Goal: Communication & Community: Answer question/provide support

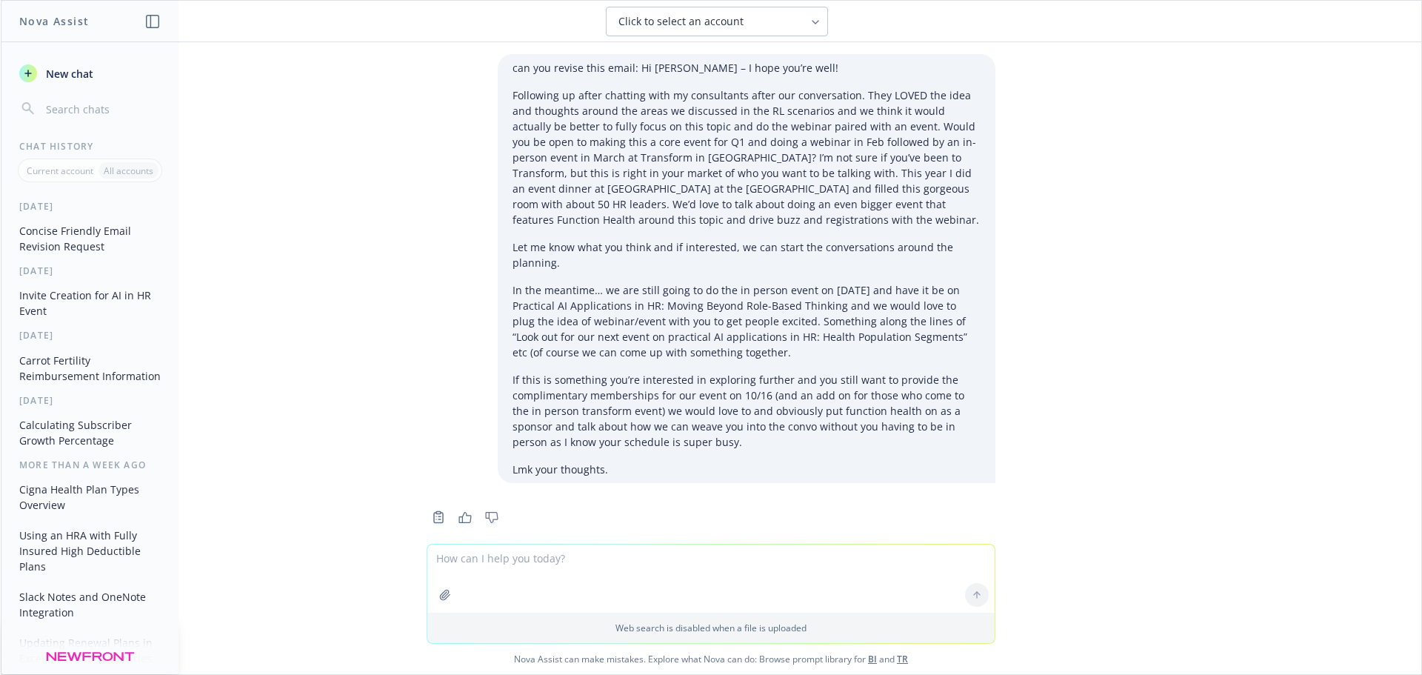
scroll to position [4777, 0]
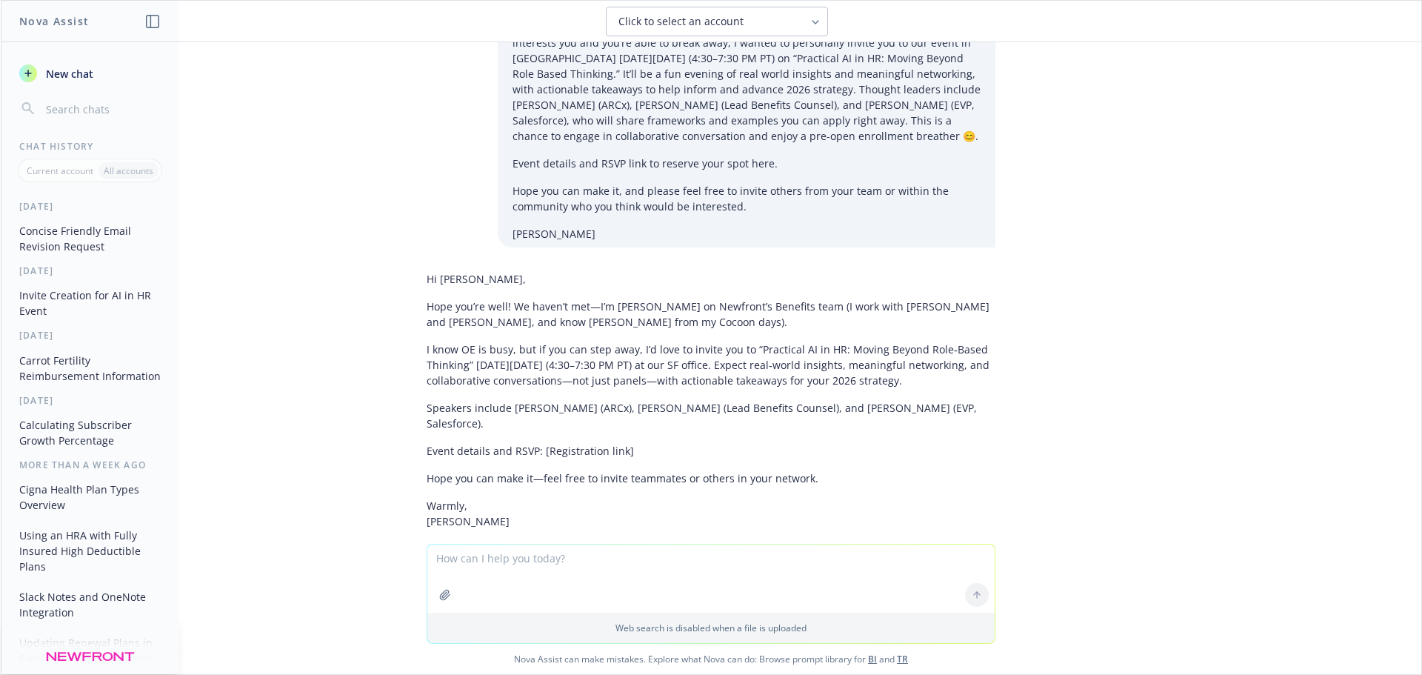
click at [529, 562] on textarea at bounding box center [710, 578] width 567 height 68
type textarea "t"
click at [616, 556] on textarea "I want to invite the chief people officer to my event on [DATE]. Details are at…" at bounding box center [710, 578] width 567 height 70
click at [946, 555] on textarea "I want to invite the chief people officer of Lilt AI to my event on [DATE]. Det…" at bounding box center [710, 578] width 567 height 70
click at [580, 571] on textarea "I want to invite the chief people officer of Lilt AI to my event on [DATE]. Det…" at bounding box center [710, 578] width 567 height 70
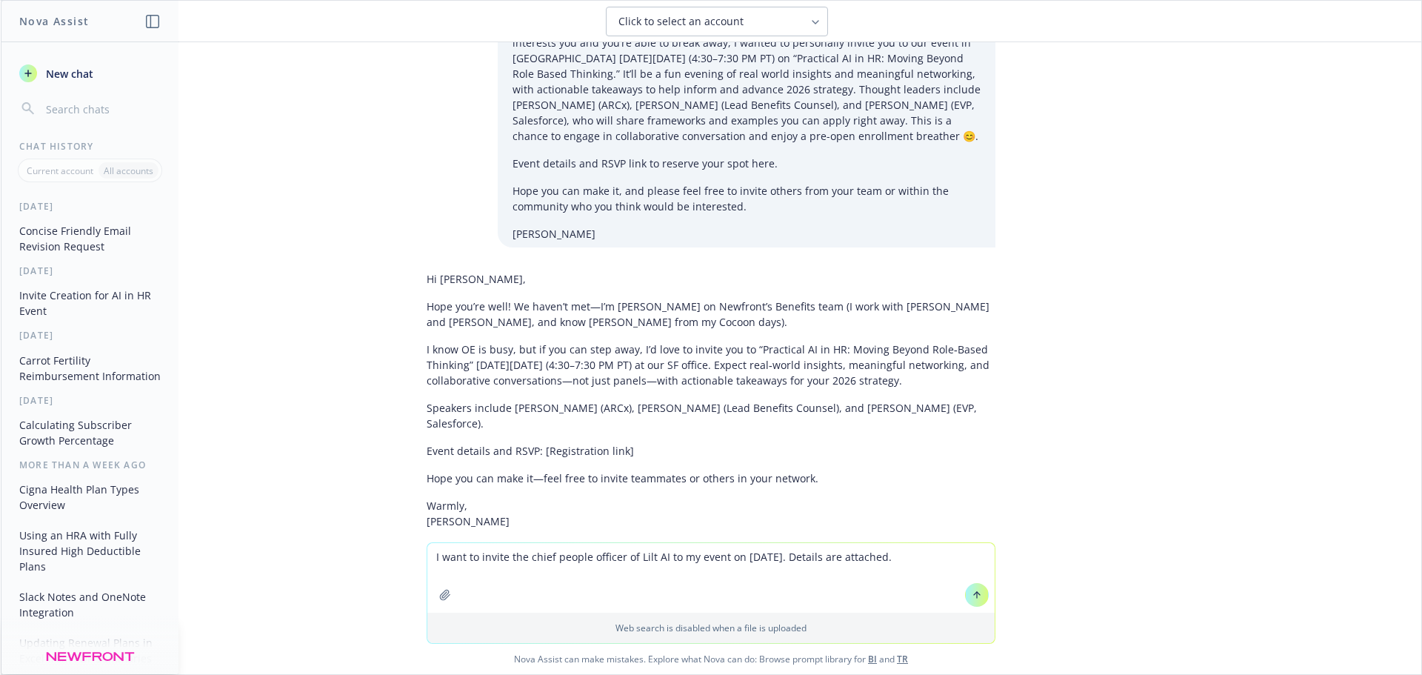
click at [955, 555] on textarea "I want to invite the chief people officer of Lilt AI to my event on [DATE]. Det…" at bounding box center [710, 578] width 567 height 70
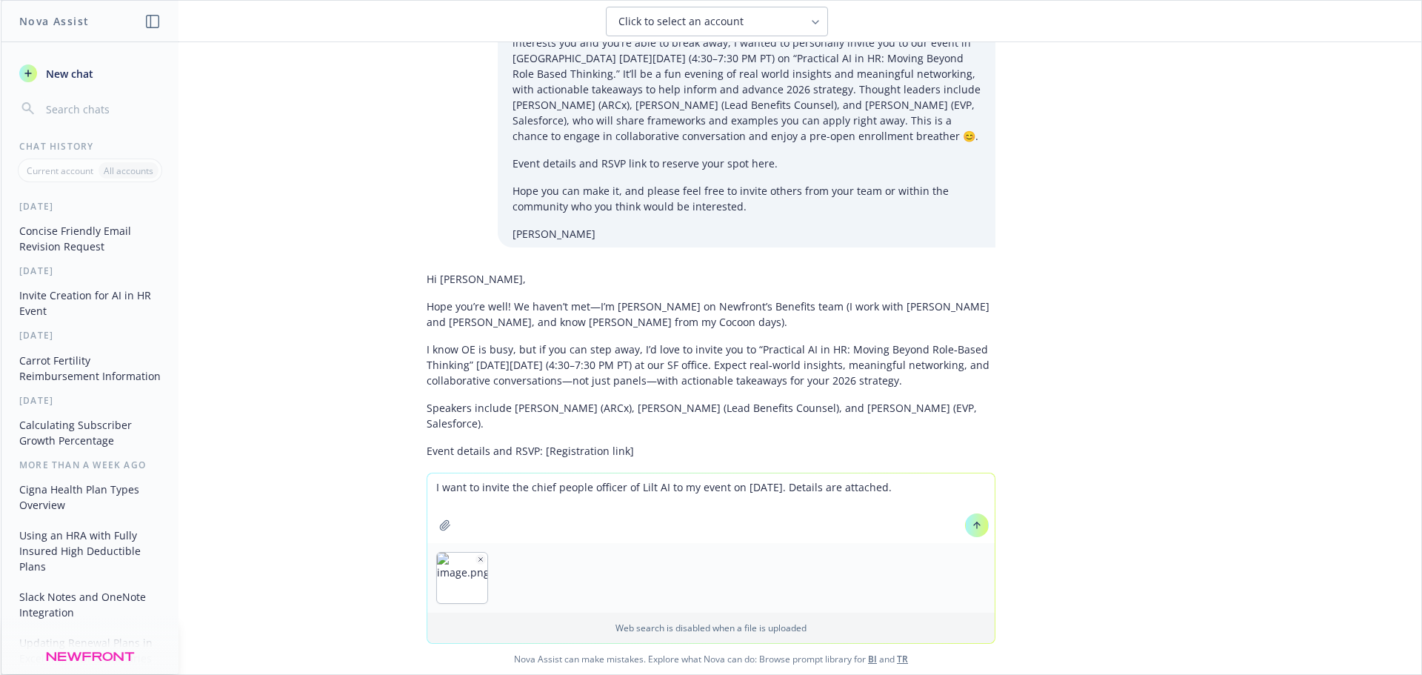
click at [931, 485] on textarea "I want to invite the chief people officer of Lilt AI to my event on [DATE]. Det…" at bounding box center [710, 508] width 567 height 70
click at [535, 555] on icon "button" at bounding box center [538, 558] width 7 height 7
click at [722, 507] on textarea "I want to invite the chief people officer of Lilt AI to my event on [DATE]. Det…" at bounding box center [710, 508] width 567 height 70
paste textarea "Lore ip dolor sitametconse adip eli sedd ei TEMP, in utl etdol magn ali e admin…"
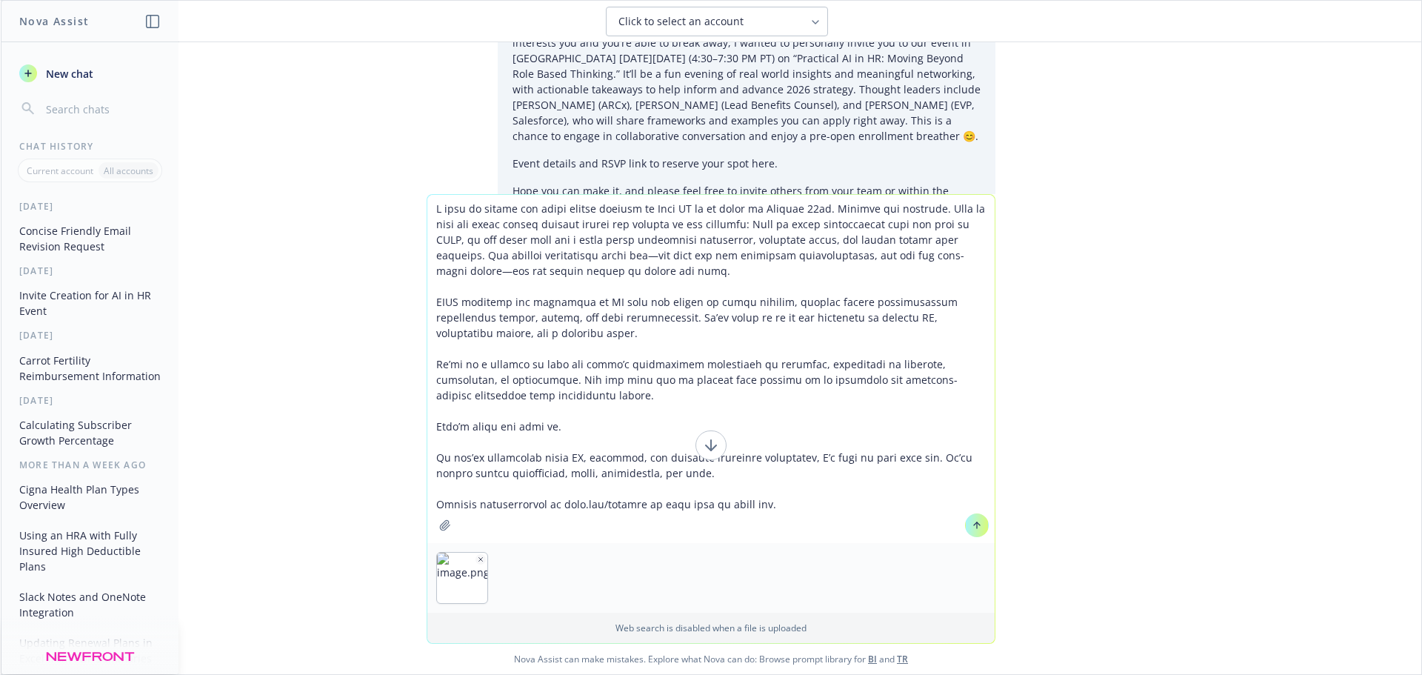
click at [714, 224] on textarea at bounding box center [710, 369] width 567 height 348
drag, startPoint x: 908, startPoint y: 209, endPoint x: 967, endPoint y: 205, distance: 59.4
click at [967, 205] on textarea at bounding box center [710, 369] width 567 height 348
drag, startPoint x: 722, startPoint y: 220, endPoint x: 707, endPoint y: 227, distance: 16.6
click at [707, 227] on textarea at bounding box center [710, 369] width 567 height 348
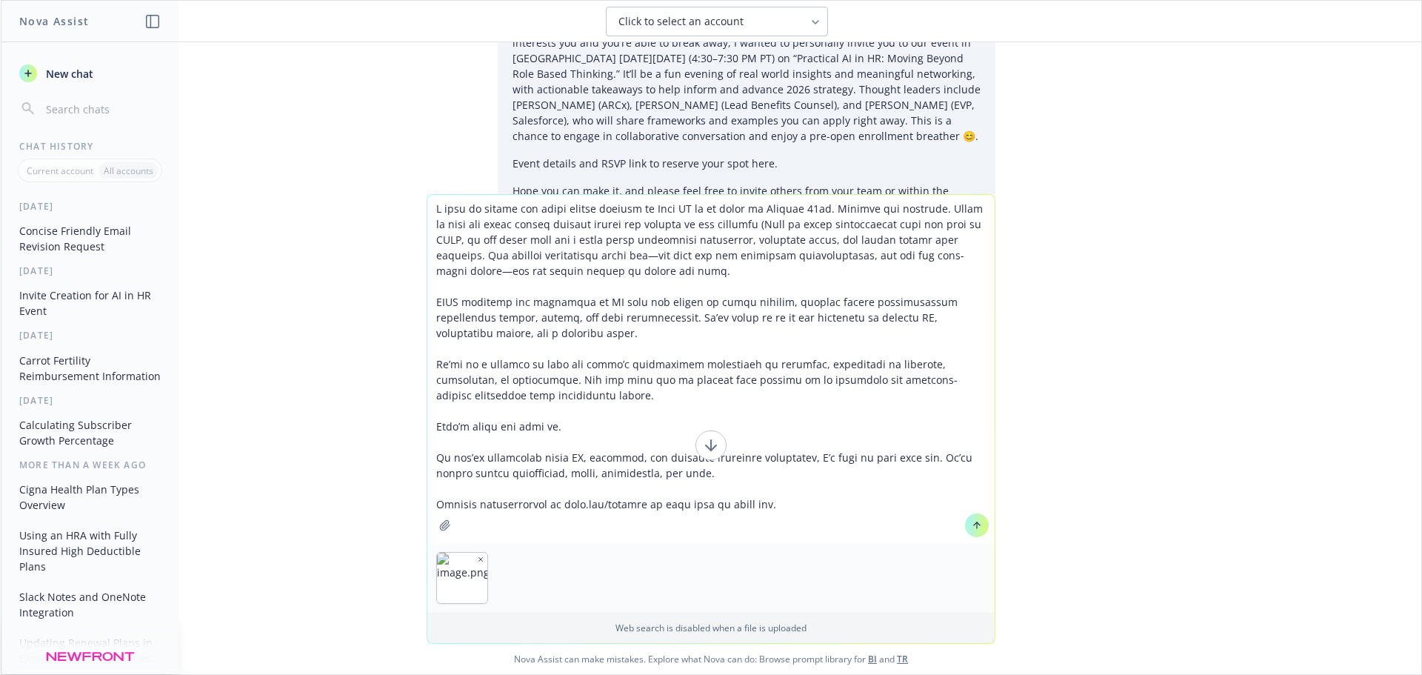
click at [762, 502] on textarea at bounding box center [710, 369] width 567 height 348
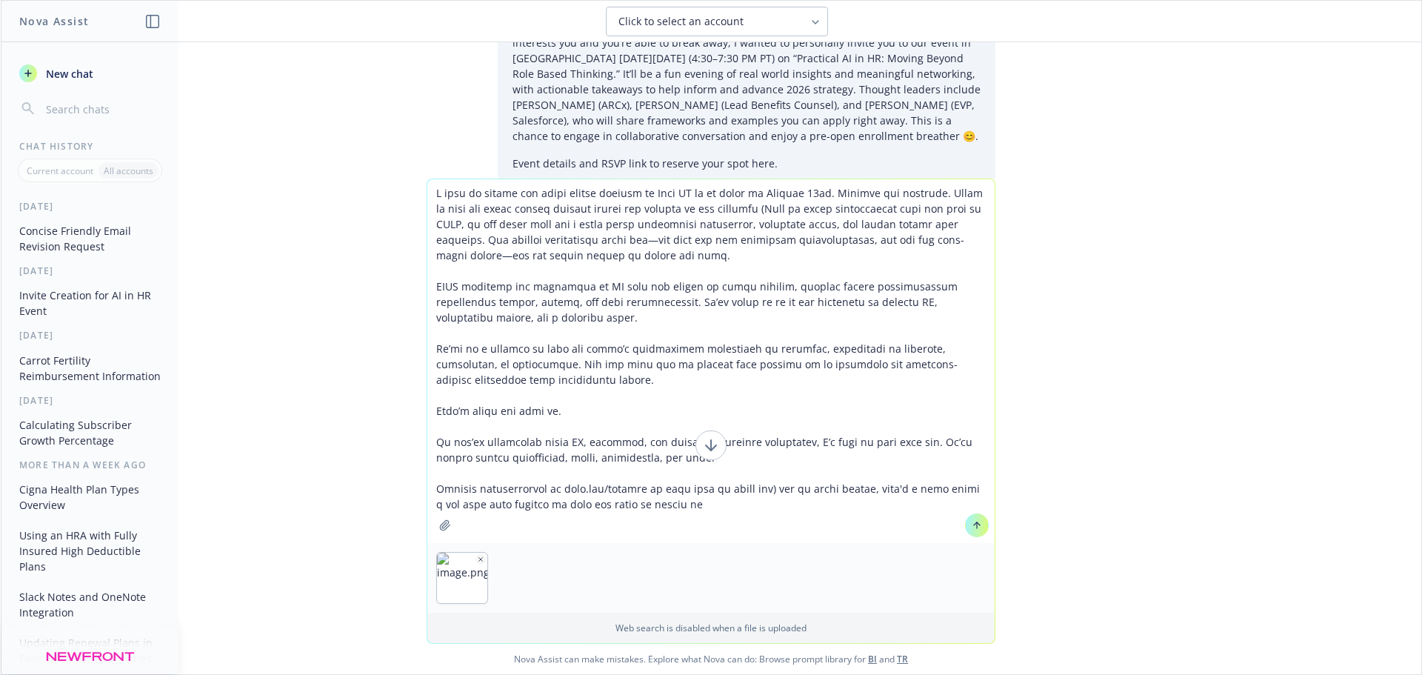
type textarea "L ipsu do sitame con adipi elitse doeiusm te Inci UT la et dolor ma Aliquae 71a…"
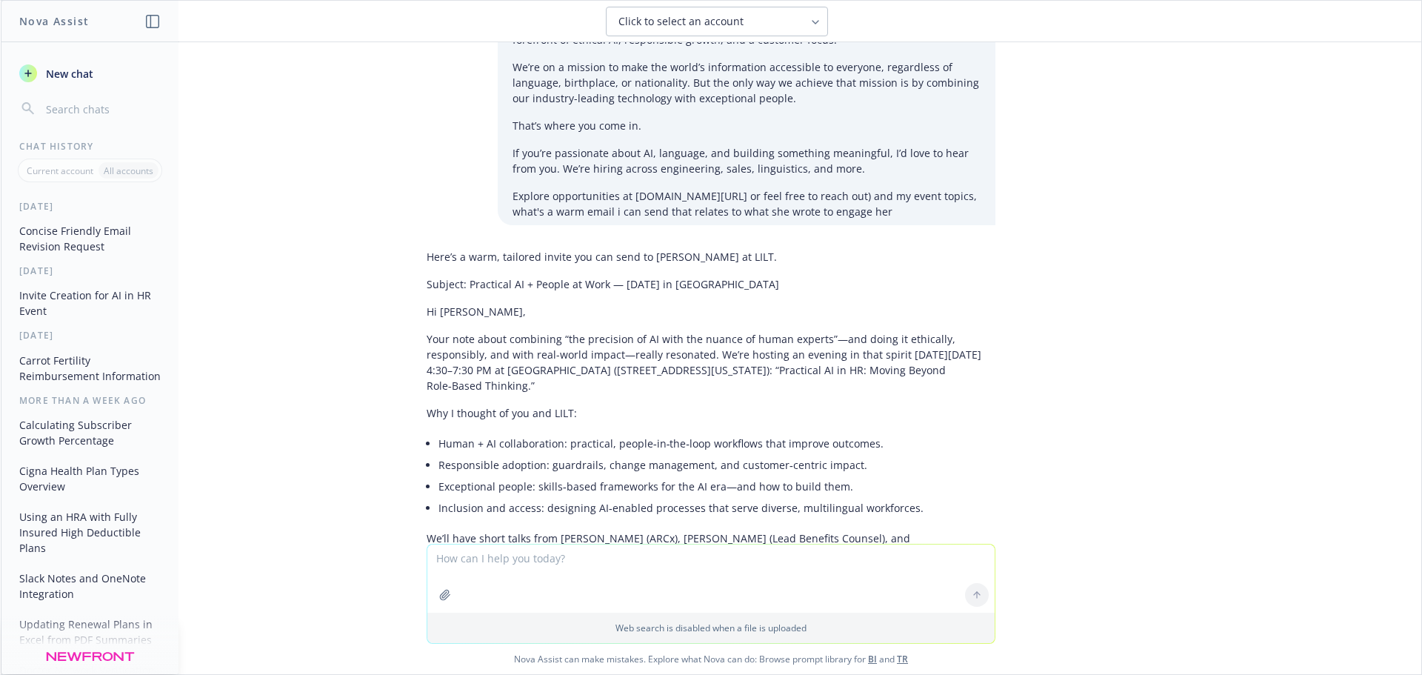
scroll to position [6214, 0]
drag, startPoint x: 461, startPoint y: 128, endPoint x: 679, endPoint y: 129, distance: 217.7
click at [679, 275] on p "Subject: Practical AI + People at Work — [DATE] in [GEOGRAPHIC_DATA]" at bounding box center [711, 283] width 569 height 16
click at [675, 569] on textarea at bounding box center [710, 578] width 567 height 68
type textarea "should i mention that i saw it on her linkedin?"
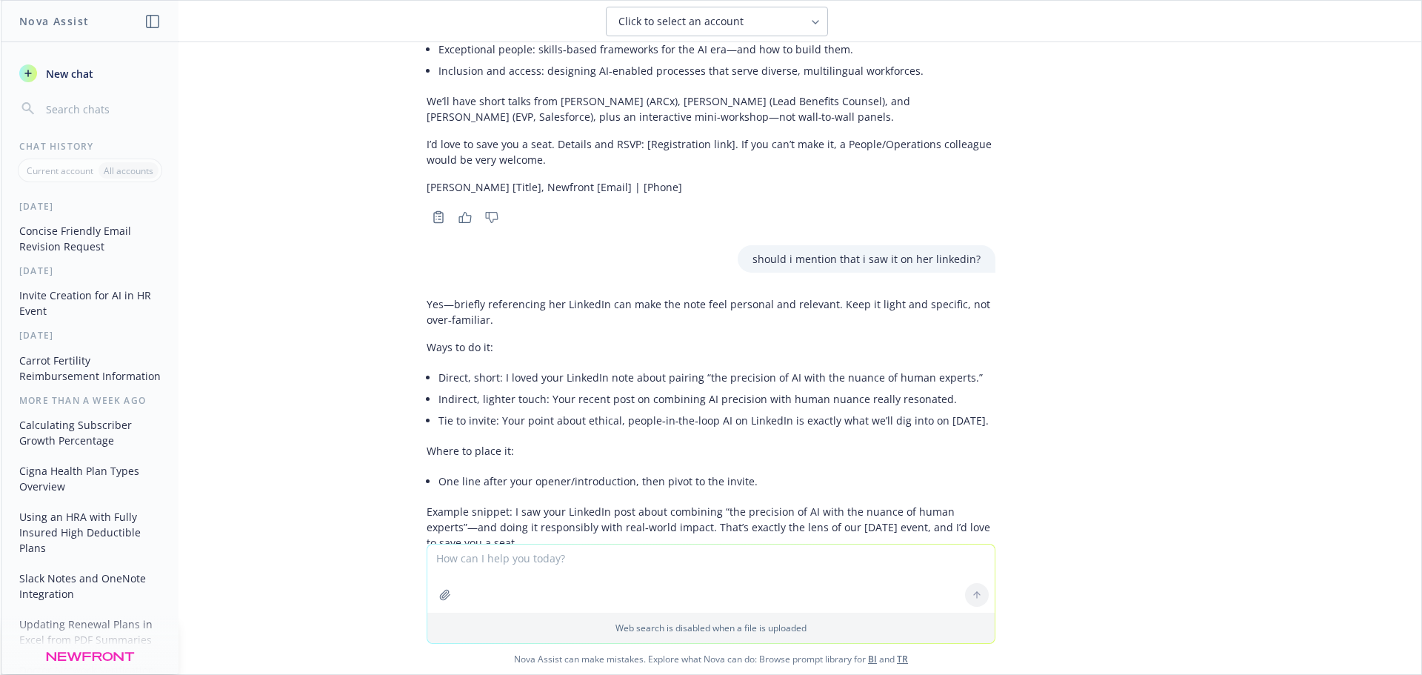
scroll to position [6651, 0]
drag, startPoint x: 687, startPoint y: 401, endPoint x: 412, endPoint y: 81, distance: 421.1
click at [412, 81] on div "can you revise this email: Hi [PERSON_NAME] – I hope you’re well! Following up …" at bounding box center [711, 292] width 1420 height 501
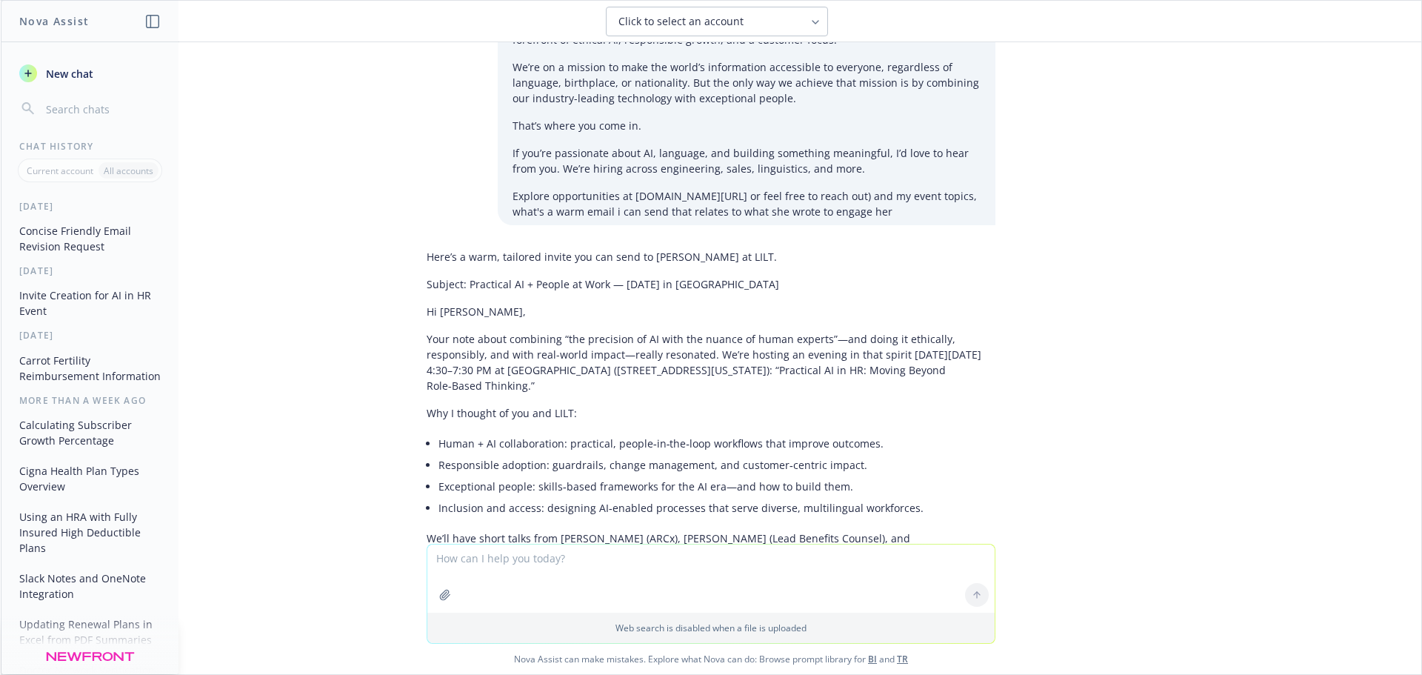
drag, startPoint x: 414, startPoint y: 146, endPoint x: 800, endPoint y: 460, distance: 497.4
click at [800, 460] on div "Here’s a warm, tailored invite you can send to [PERSON_NAME] at LILT. Subject: …" at bounding box center [711, 453] width 592 height 421
copy div "Lo Ipsumd, Sita cons adipi elitseddo “eiu temporinc ut LA etdo mag aliqua en ad…"
drag, startPoint x: 455, startPoint y: 126, endPoint x: 674, endPoint y: 127, distance: 218.4
click at [674, 276] on p "Subject: Practical AI + People at Work — [DATE] in [GEOGRAPHIC_DATA]" at bounding box center [711, 284] width 569 height 16
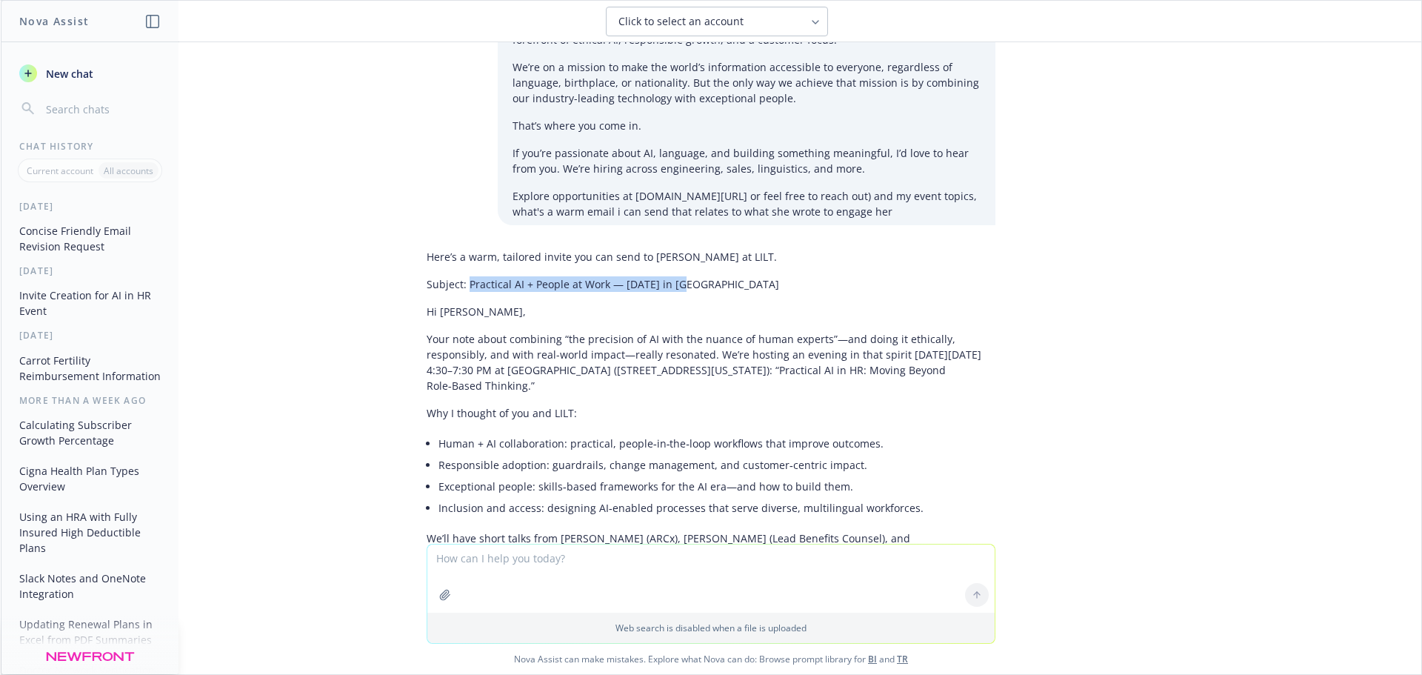
copy p "Practical AI + People at Work — [DATE] in [GEOGRAPHIC_DATA]"
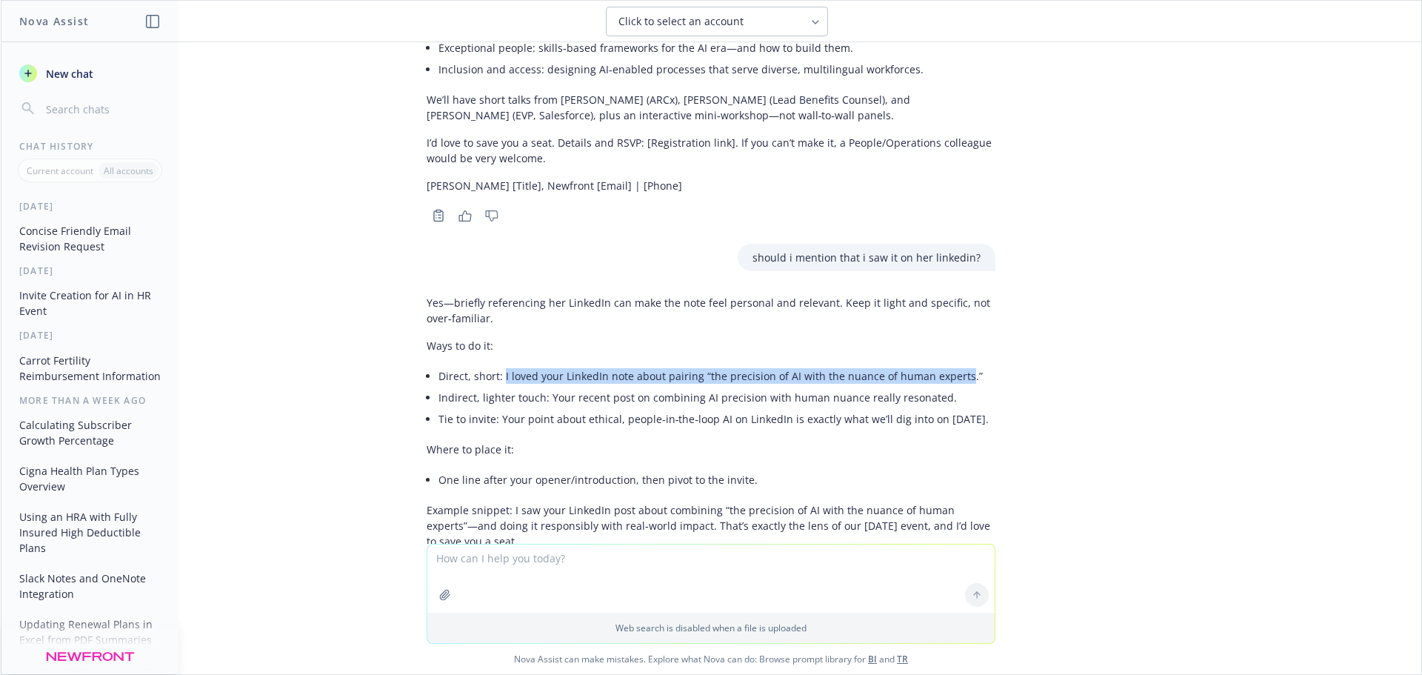
drag, startPoint x: 949, startPoint y: 220, endPoint x: 492, endPoint y: 213, distance: 456.2
click at [492, 365] on li "Direct, short: I loved your LinkedIn note about pairing “the precision of AI wi…" at bounding box center [716, 375] width 557 height 21
copy li "I loved your LinkedIn note about pairing “the precision of AI with the nuance o…"
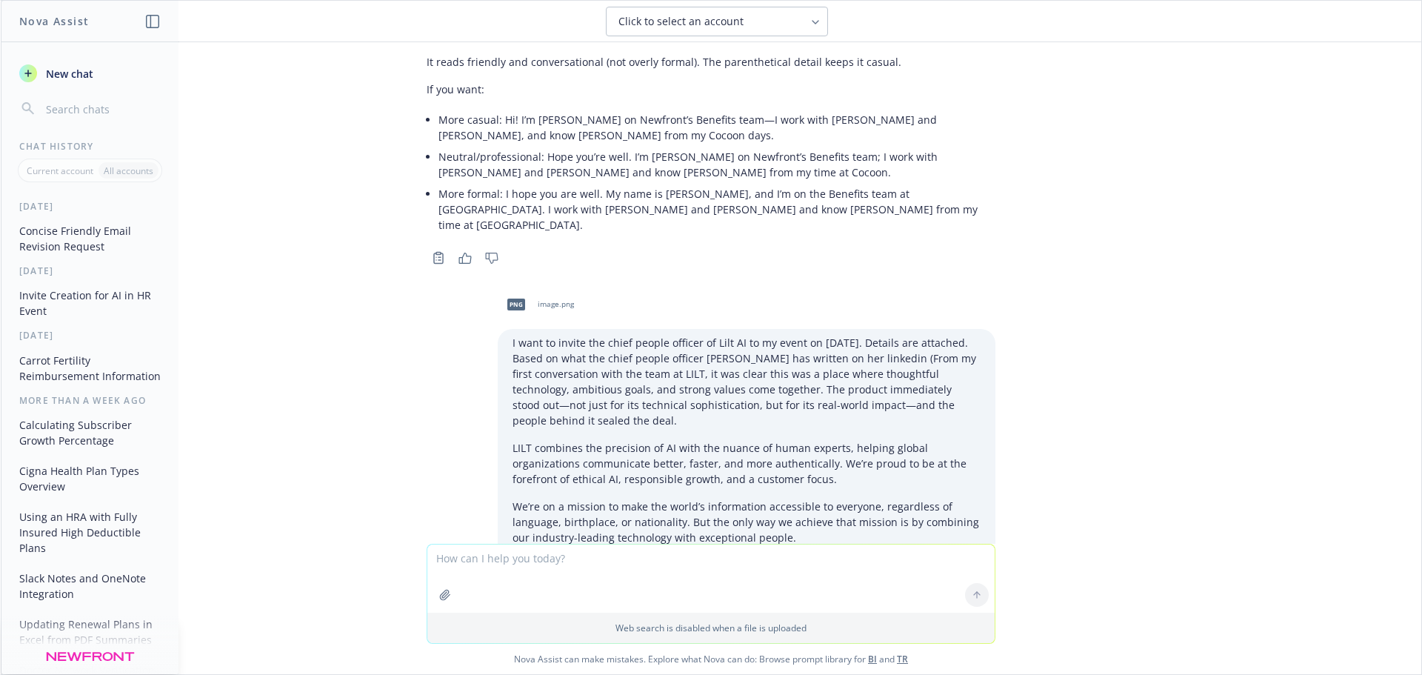
scroll to position [6213, 0]
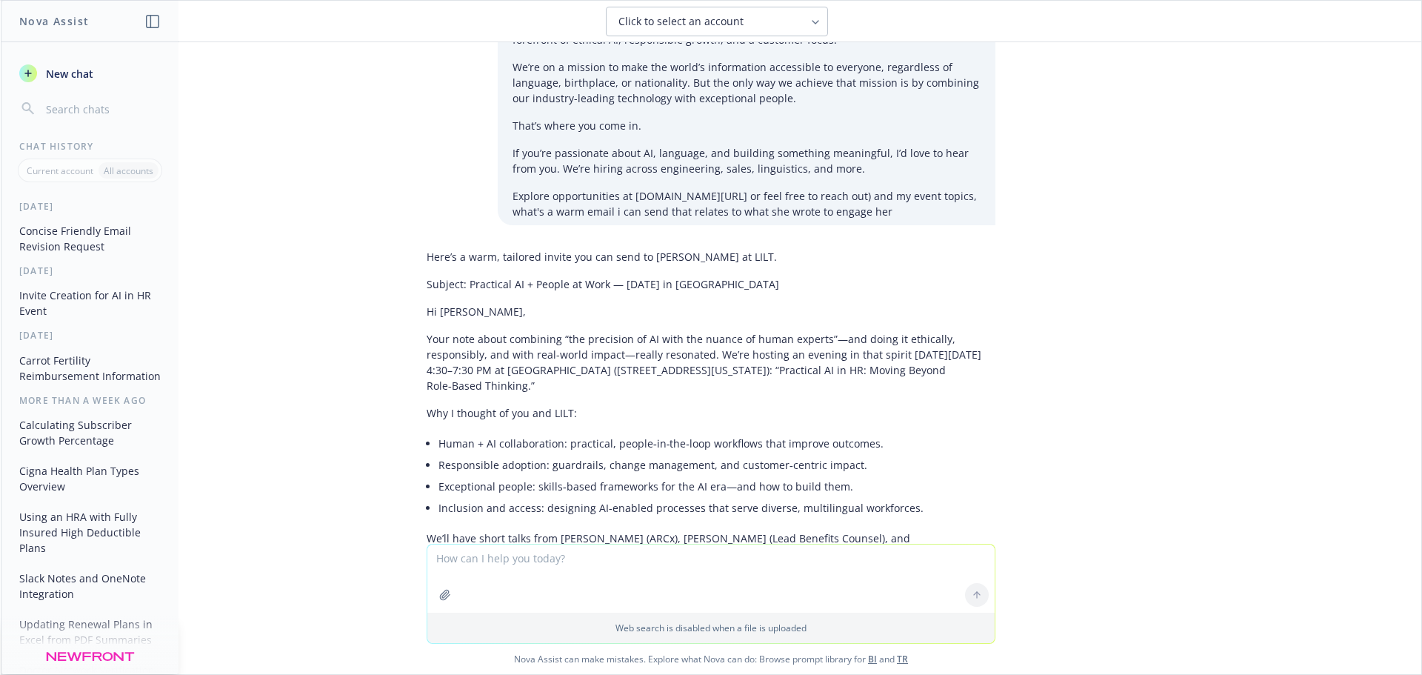
click at [550, 581] on textarea at bounding box center [710, 578] width 567 height 68
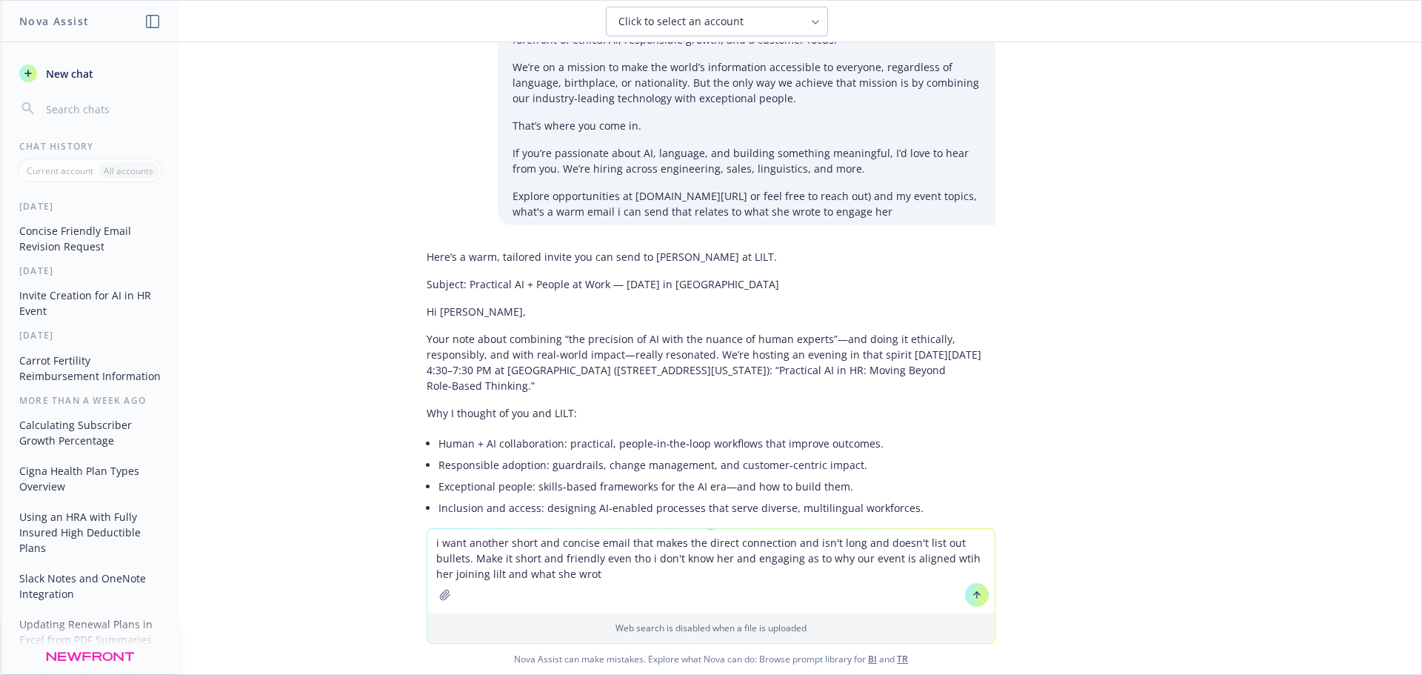
type textarea "i want another short and concise email that makes the direct connection and isn…"
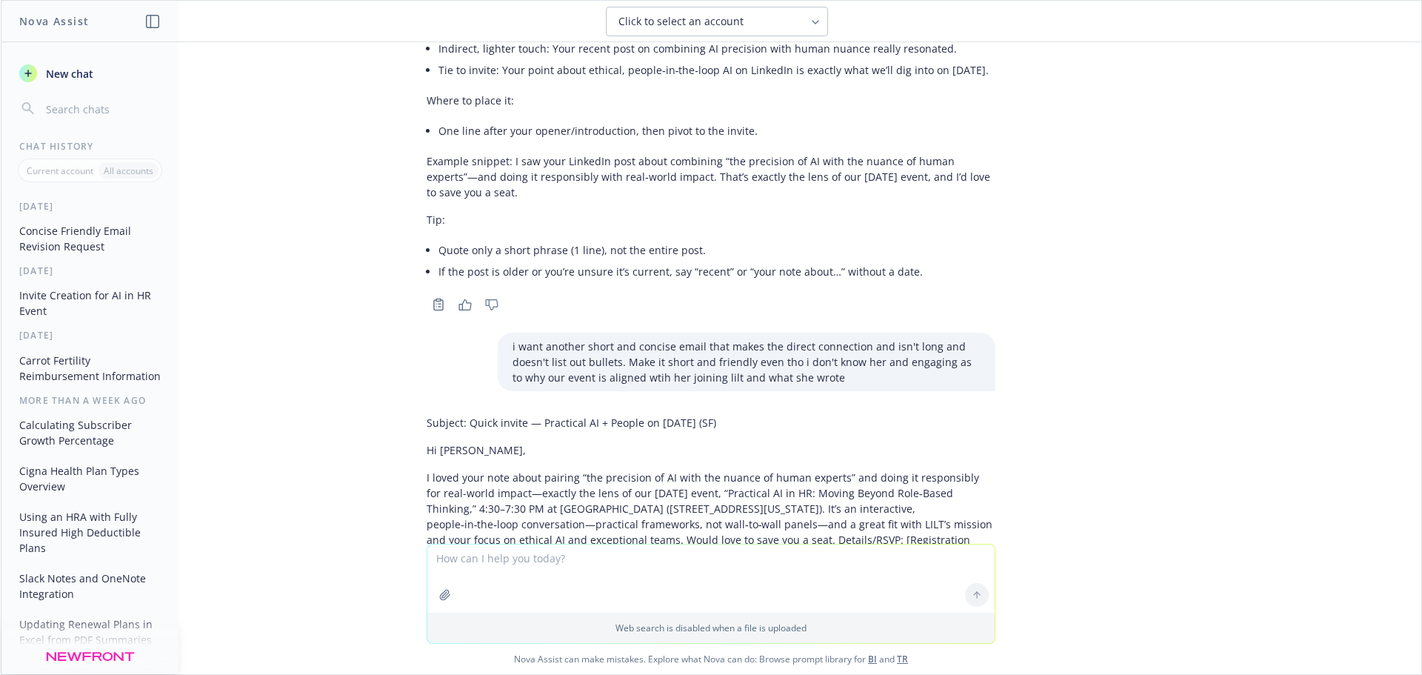
scroll to position [7002, 0]
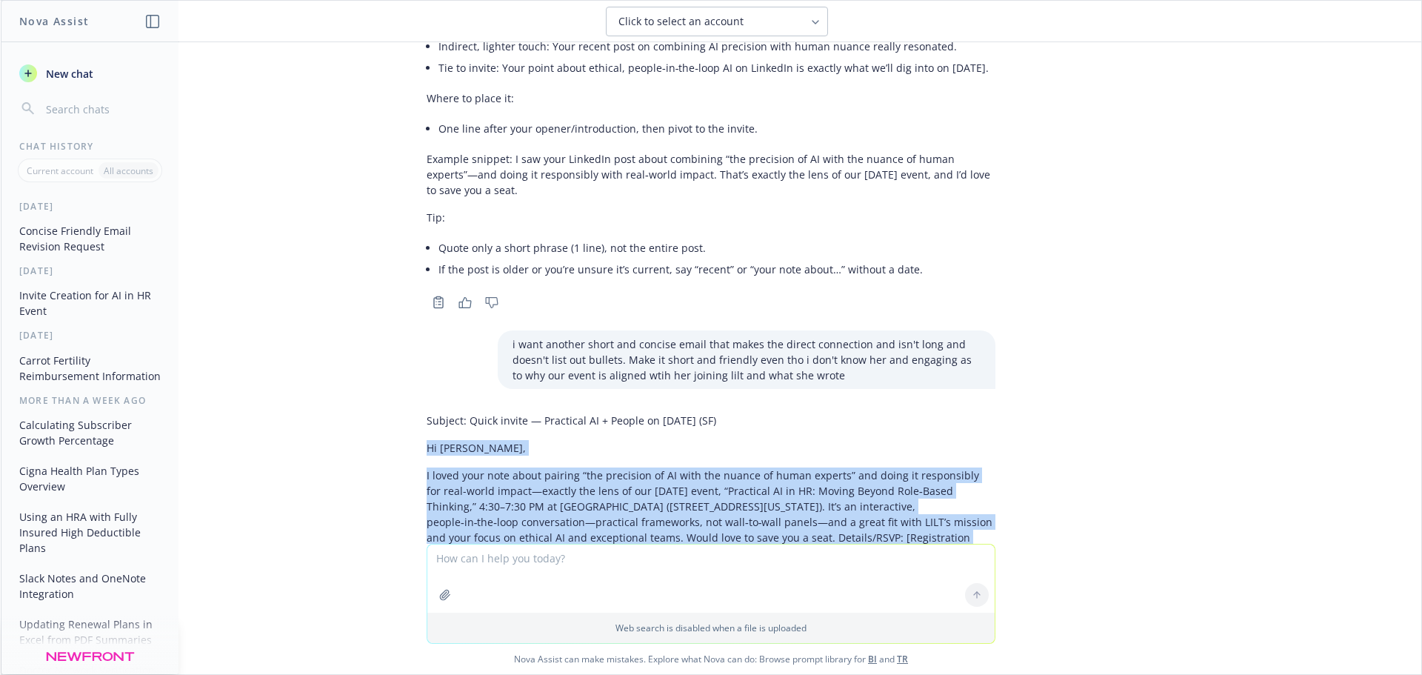
drag, startPoint x: 413, startPoint y: 292, endPoint x: 766, endPoint y: 464, distance: 392.1
click at [766, 464] on div "Subject: Quick invite — Practical AI + People on [DATE] (SF) Hi [PERSON_NAME], …" at bounding box center [711, 543] width 592 height 272
click at [369, 477] on div "can you revise this email: Hi [PERSON_NAME] – I hope you’re well! Following up …" at bounding box center [711, 292] width 1420 height 501
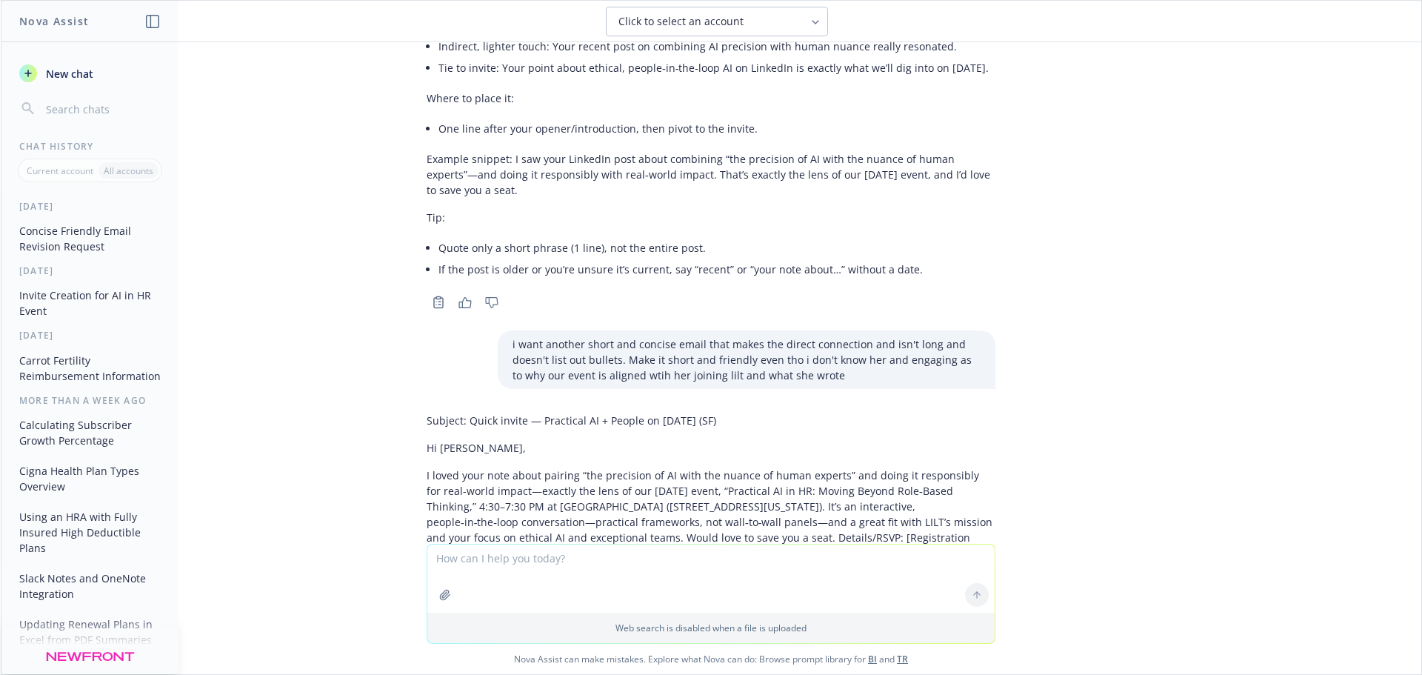
drag, startPoint x: 563, startPoint y: 466, endPoint x: 650, endPoint y: 452, distance: 88.5
click at [650, 600] on p "Even shorter version: Your LinkedIn note on human‑in‑the‑loop, ethical AI reall…" at bounding box center [711, 623] width 569 height 47
copy p "an interactive session on responsible adoption and building exceptional, AI‑ena…"
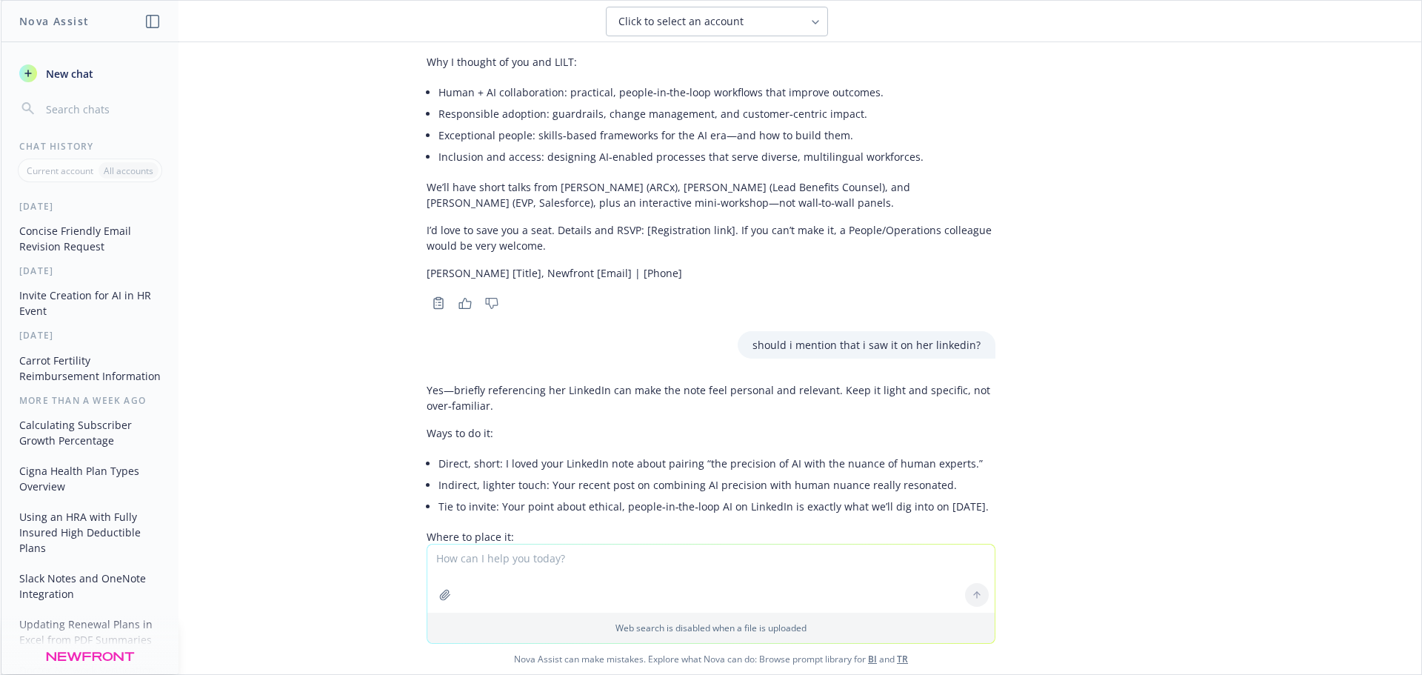
scroll to position [6125, 0]
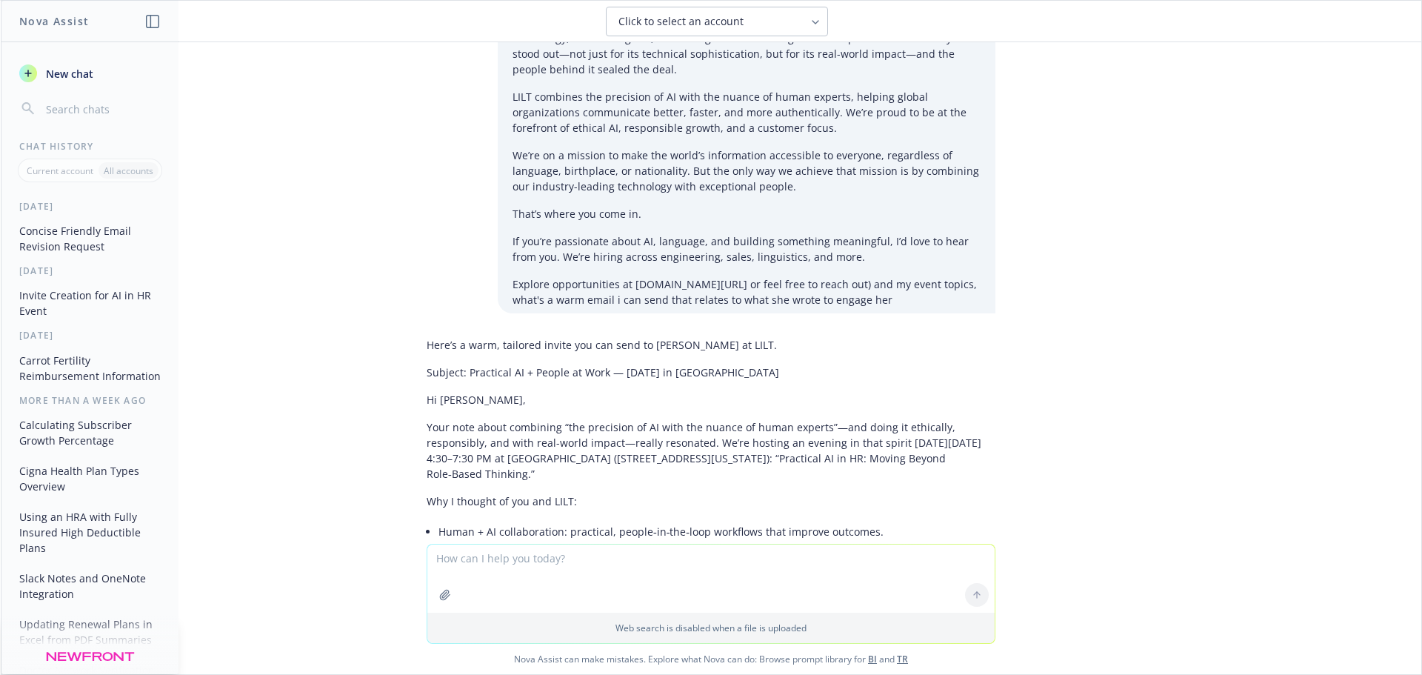
click at [499, 563] on textarea at bounding box center [710, 578] width 567 height 68
type textarea "s"
type textarea "do you have access to our salesforce?"
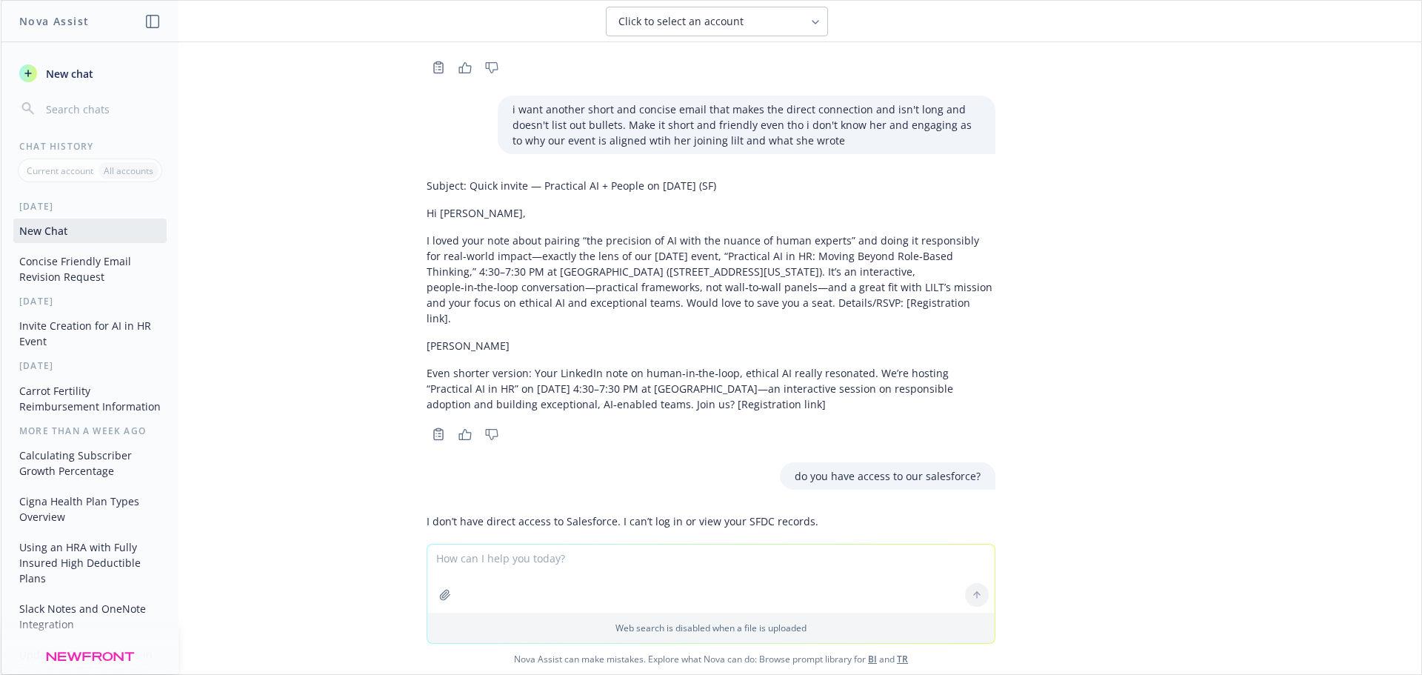
scroll to position [7245, 0]
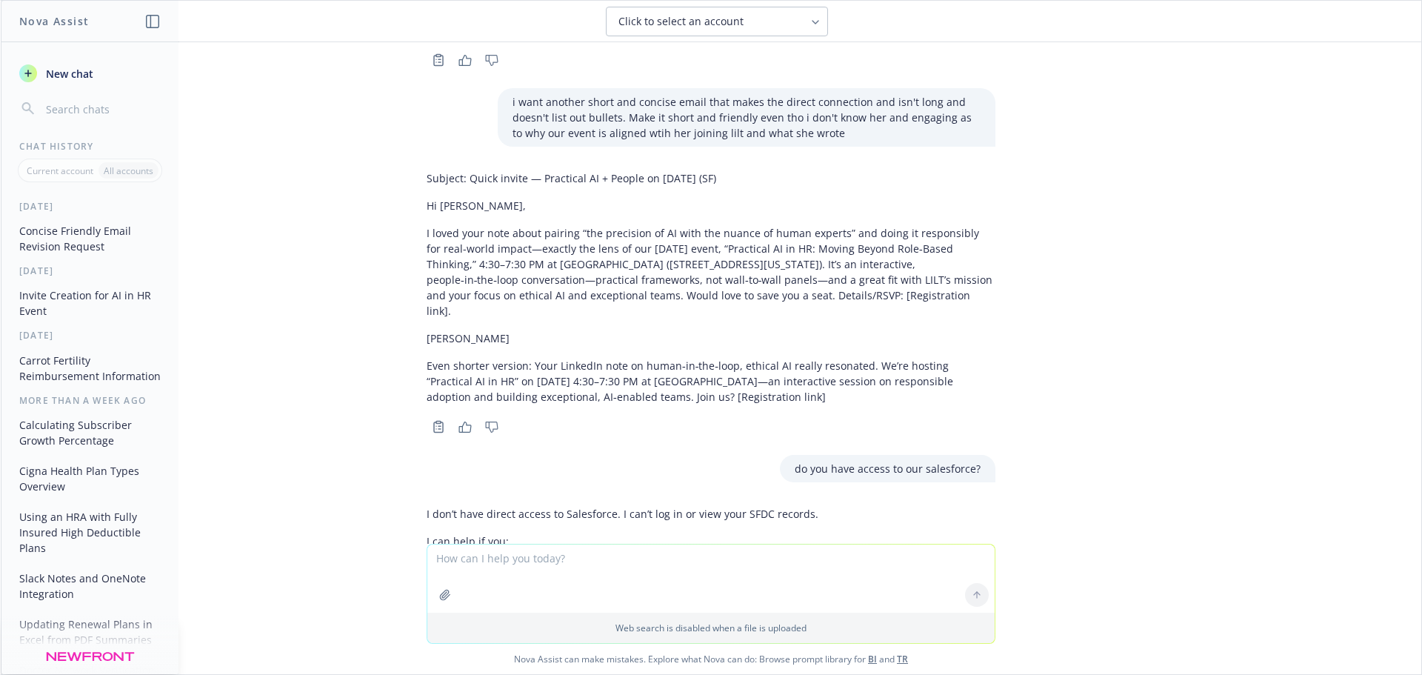
click at [567, 578] on textarea at bounding box center [710, 578] width 567 height 68
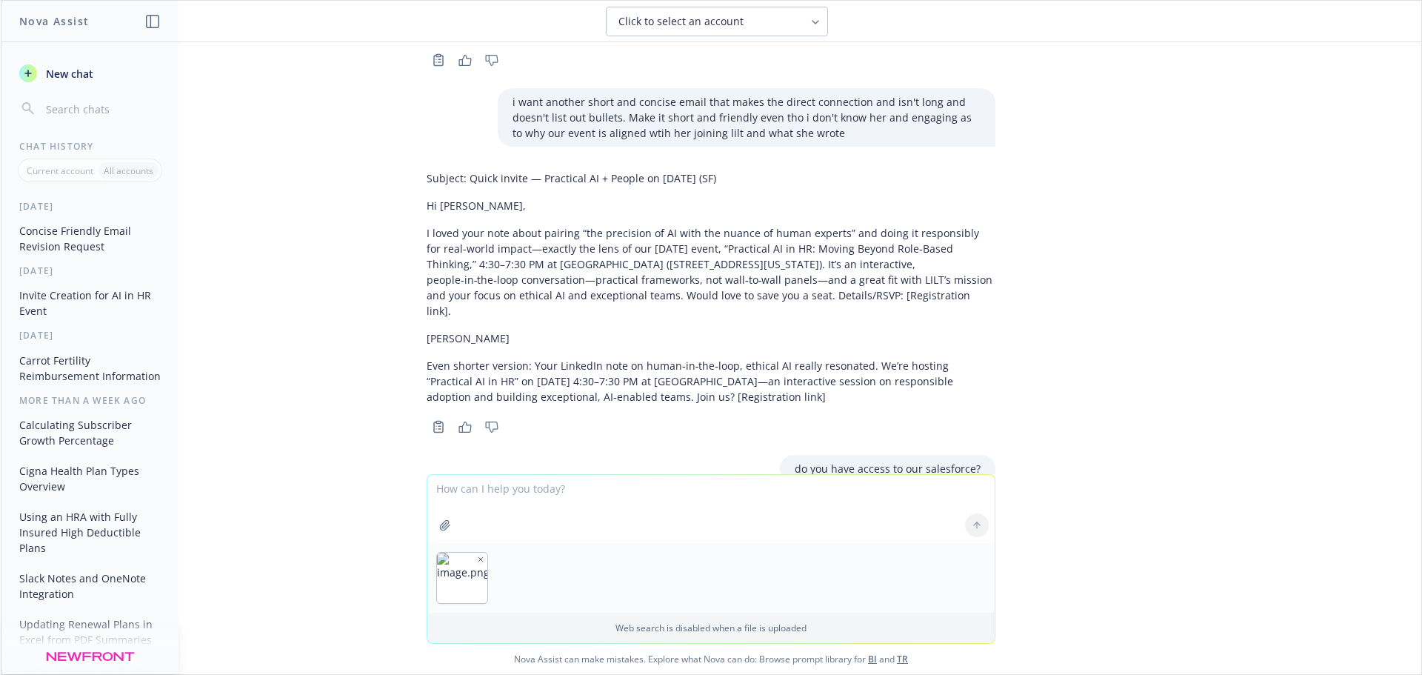
click at [471, 495] on textarea at bounding box center [710, 509] width 567 height 68
paste textarea "Hi [PERSON_NAME], I hope you’re well! I wanted to personally invite you to our …"
type textarea "can you help me with this email? Hi [PERSON_NAME], I hope you’re well! I wanted…"
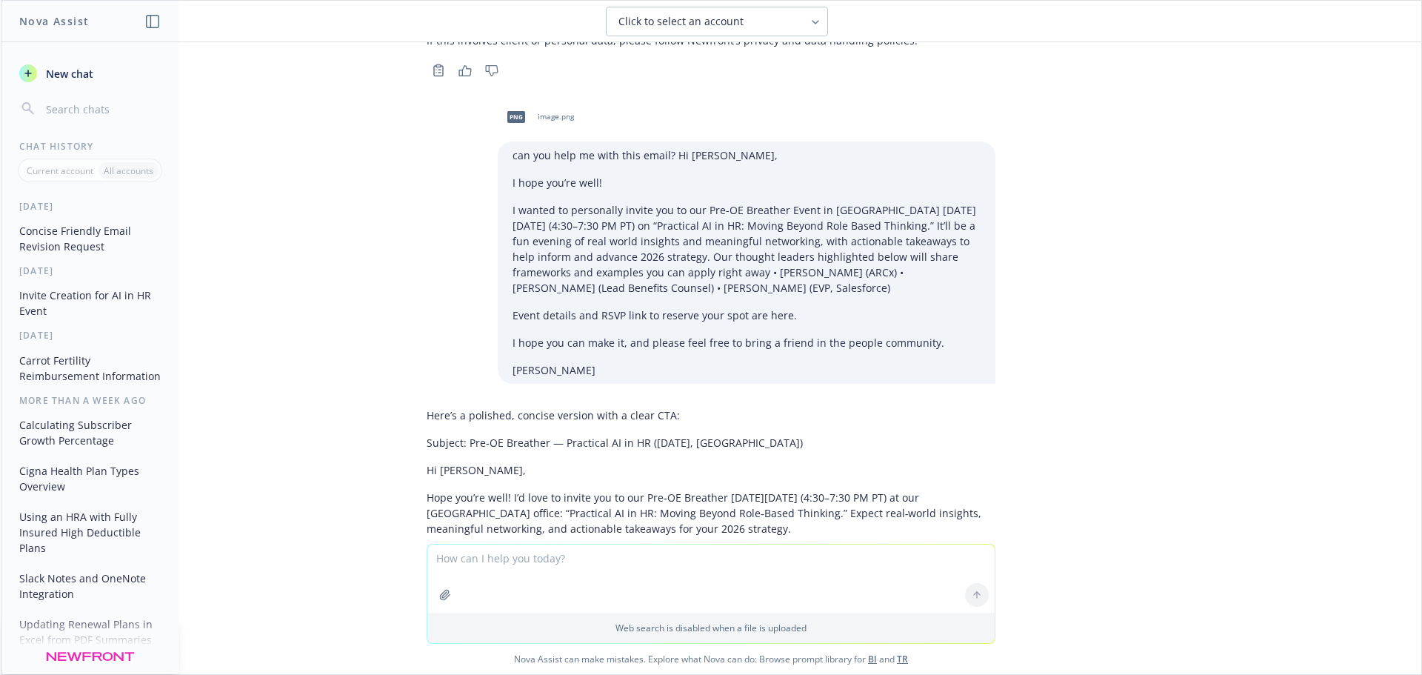
scroll to position [7858, 0]
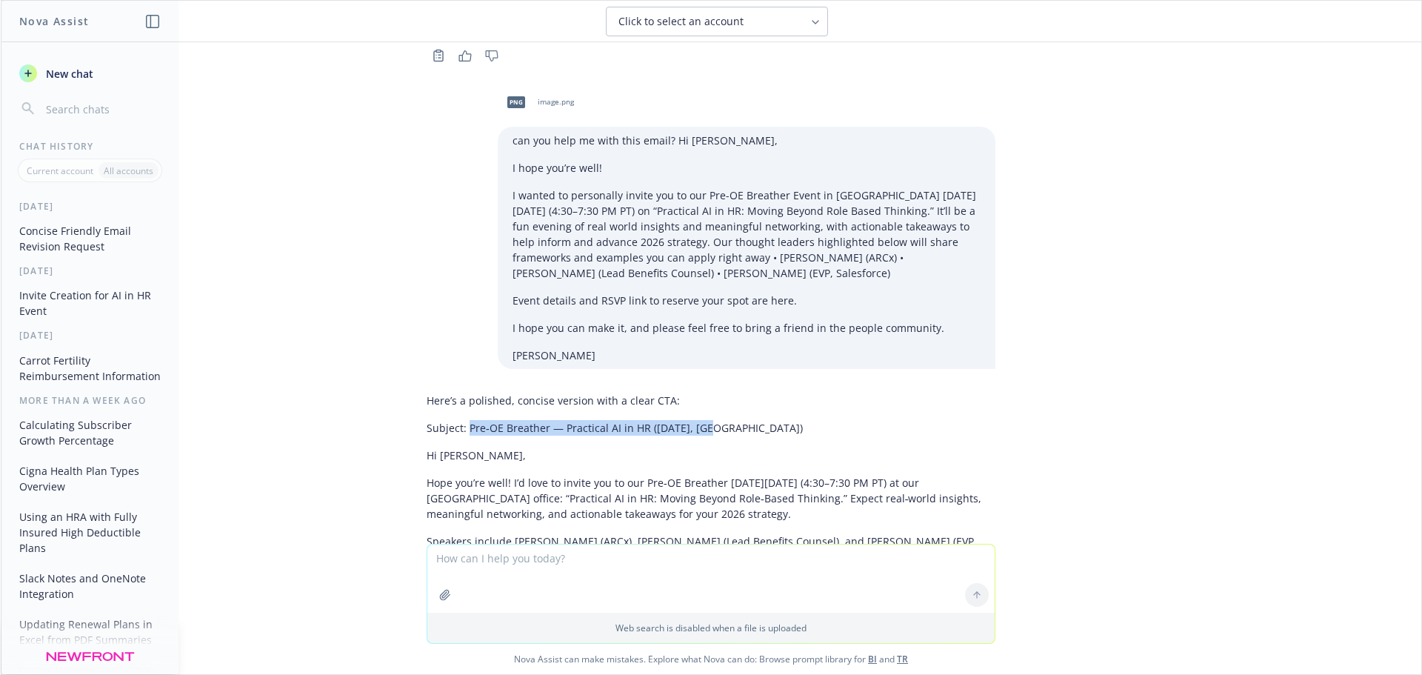
drag, startPoint x: 459, startPoint y: 256, endPoint x: 726, endPoint y: 257, distance: 267.3
click at [726, 420] on p "Subject: Pre‑OE Breather — Practical AI in HR ([DATE], [GEOGRAPHIC_DATA])" at bounding box center [711, 428] width 569 height 16
copy p "Pre‑OE Breather — Practical AI in HR ([DATE], [GEOGRAPHIC_DATA])"
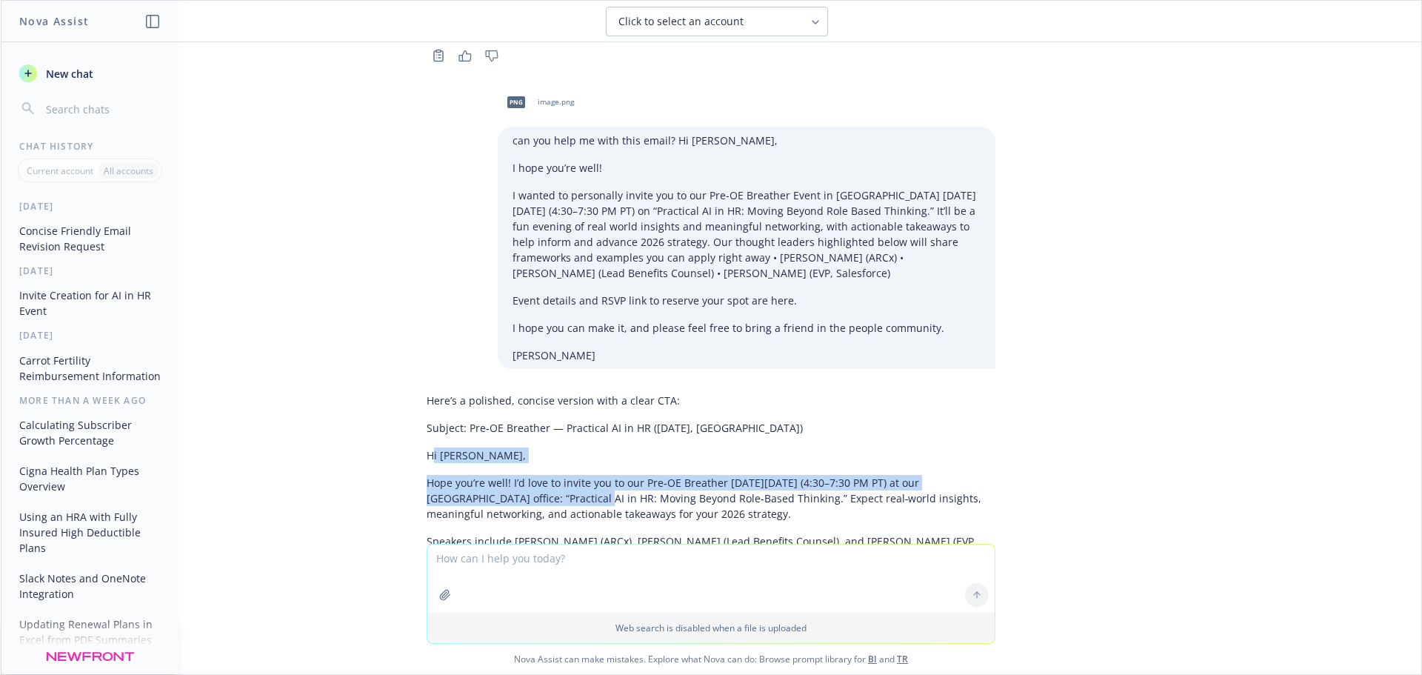
drag, startPoint x: 420, startPoint y: 285, endPoint x: 513, endPoint y: 321, distance: 100.1
click at [513, 387] on div "Here’s a polished, concise version with a clear CTA: Subject: Pre‑OE Breather —…" at bounding box center [711, 520] width 569 height 266
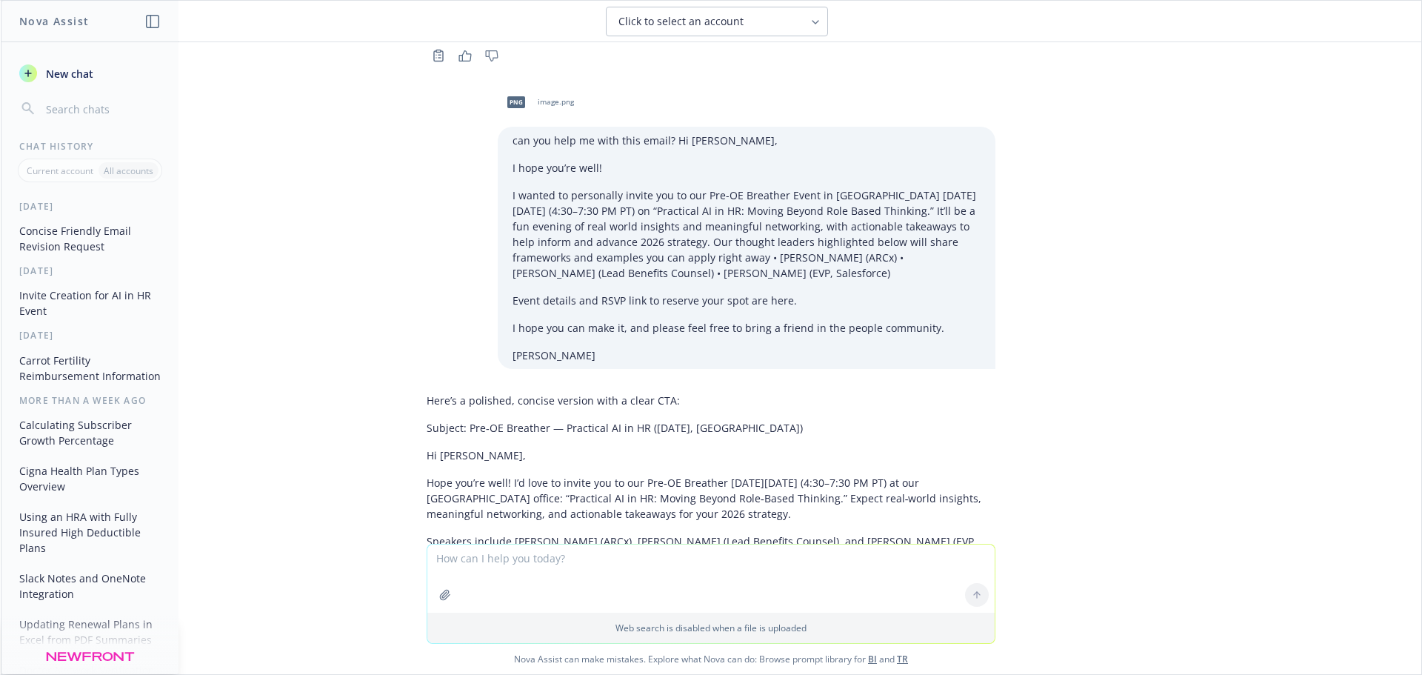
click at [415, 387] on div "Here’s a polished, concise version with a clear CTA: Subject: Pre‑OE Breather —…" at bounding box center [711, 533] width 592 height 292
drag, startPoint x: 410, startPoint y: 280, endPoint x: 584, endPoint y: 470, distance: 257.9
click at [584, 470] on div "Here’s a polished, concise version with a clear CTA: Subject: Pre‑OE Breather —…" at bounding box center [711, 533] width 592 height 292
copy div "Hi [PERSON_NAME], Hope you’re well! I’d love to invite you to our Pre‑OE Breath…"
click at [495, 558] on textarea at bounding box center [710, 578] width 567 height 68
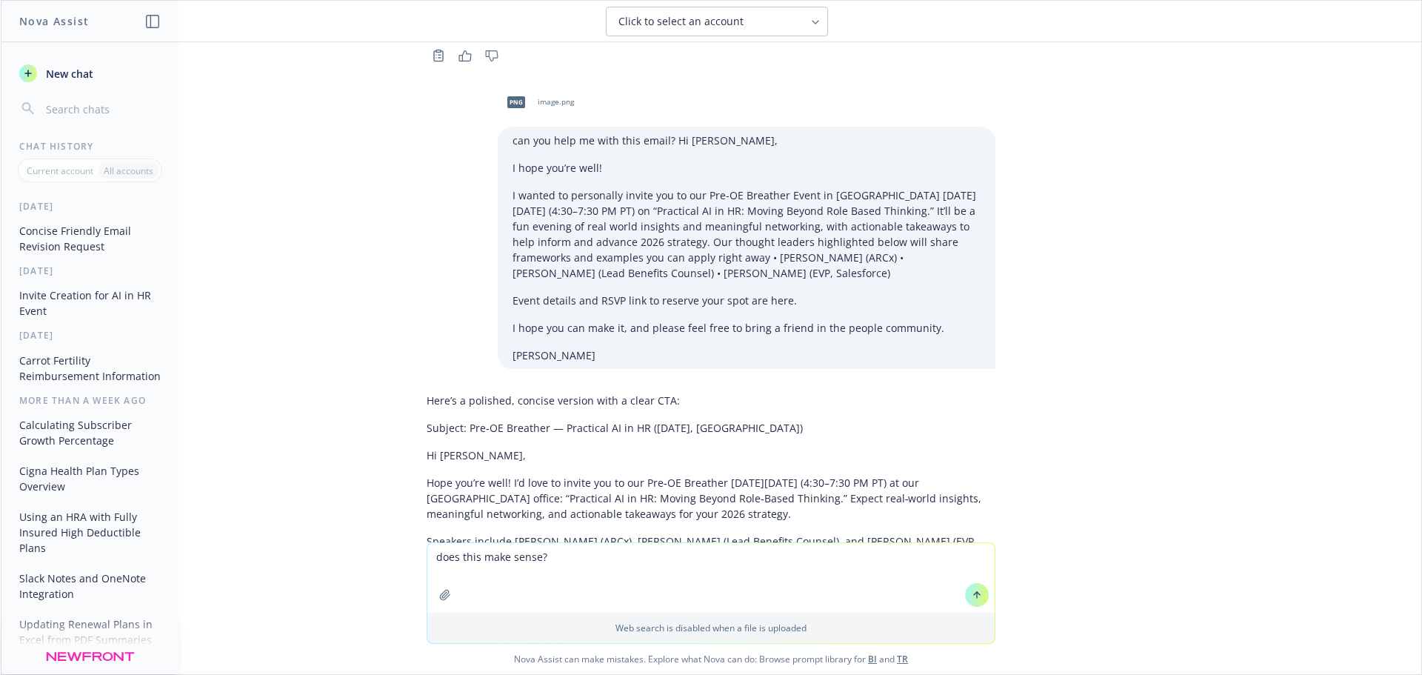
paste textarea "Speakers include [PERSON_NAME] (ARCx), [PERSON_NAME] (Lead Benefits Counsel), a…"
type textarea "does this make sense? Speakers include [PERSON_NAME] (ARCx), [PERSON_NAME] (Lea…"
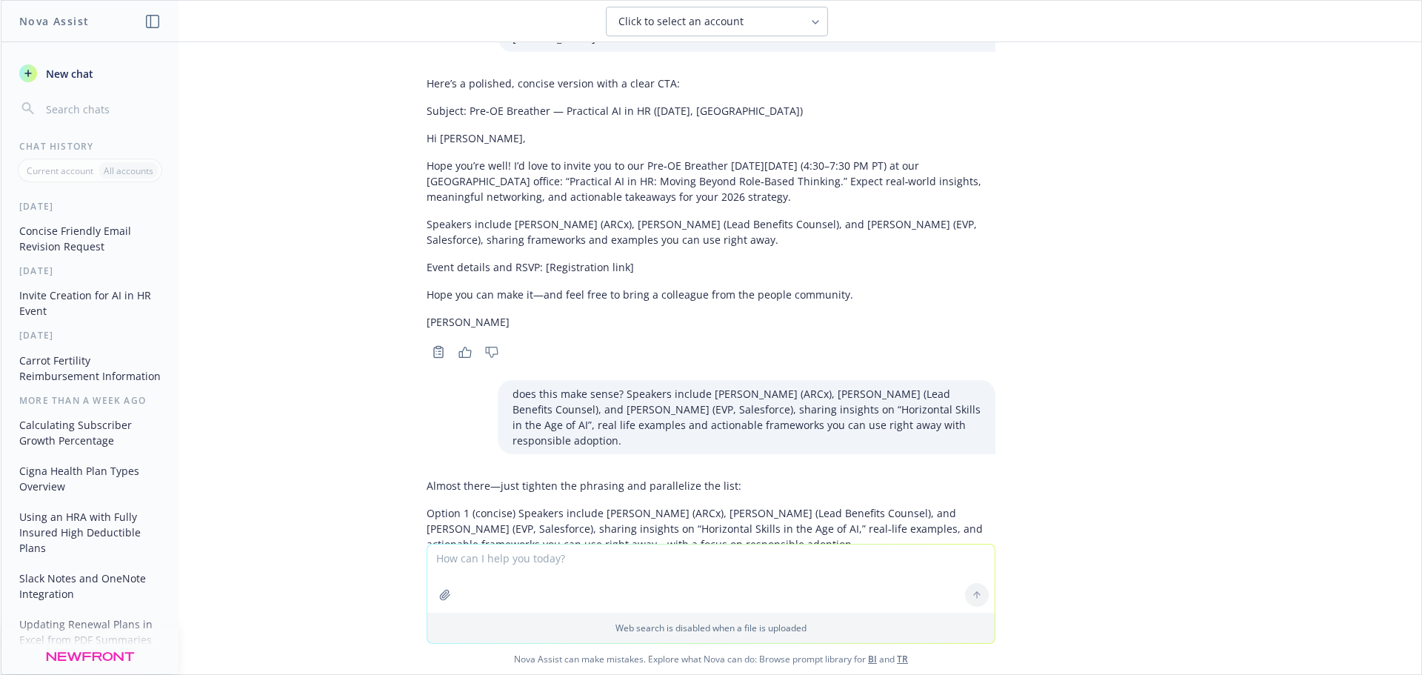
scroll to position [8197, 0]
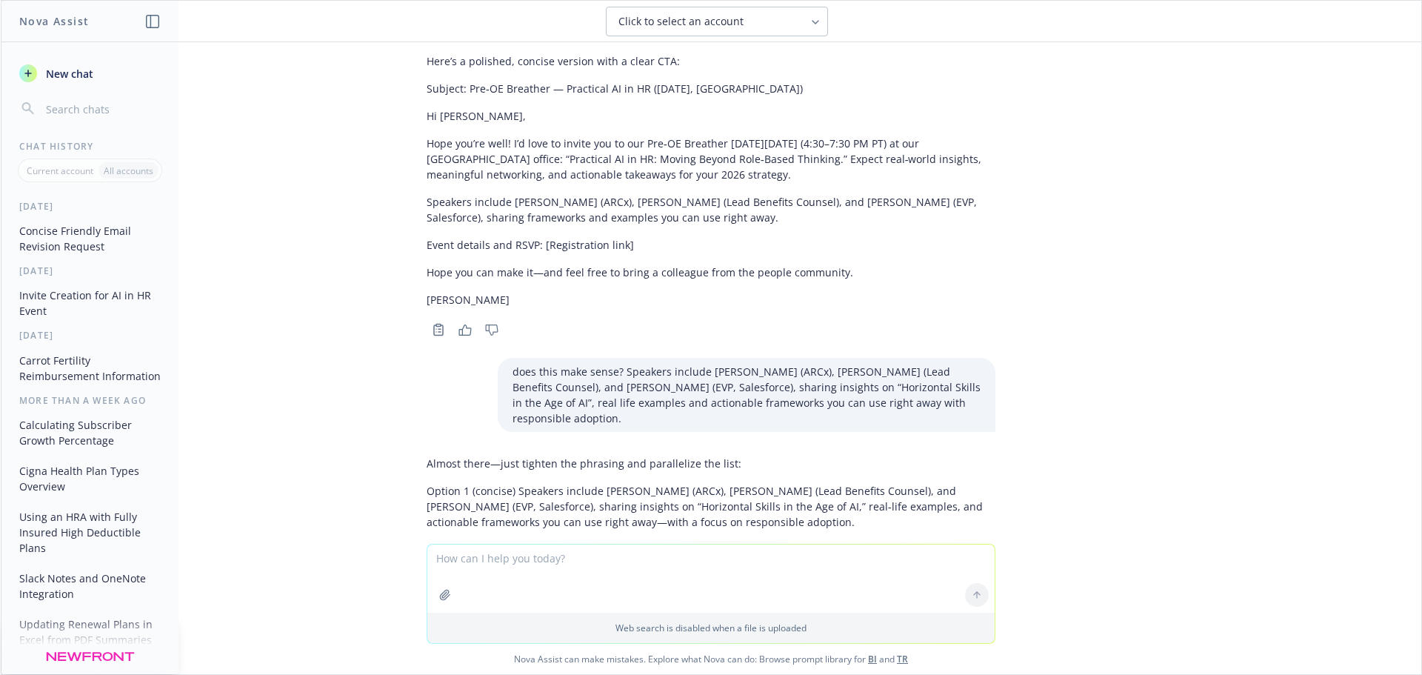
drag, startPoint x: 805, startPoint y: 348, endPoint x: 545, endPoint y: 339, distance: 260.1
click at [545, 483] on p "Option 1 (concise) Speakers include [PERSON_NAME] (ARCx), [PERSON_NAME] (Lead B…" at bounding box center [711, 506] width 569 height 47
copy p "sharing insights on “Horizontal Skills in the Age of AI,” real‑life examples, a…"
drag, startPoint x: 680, startPoint y: 454, endPoint x: 693, endPoint y: 468, distance: 19.4
click at [693, 600] on p "Option 3 (shortest) Speakers: [PERSON_NAME] (ARCx), [PERSON_NAME] (Lead Benefit…" at bounding box center [711, 623] width 569 height 47
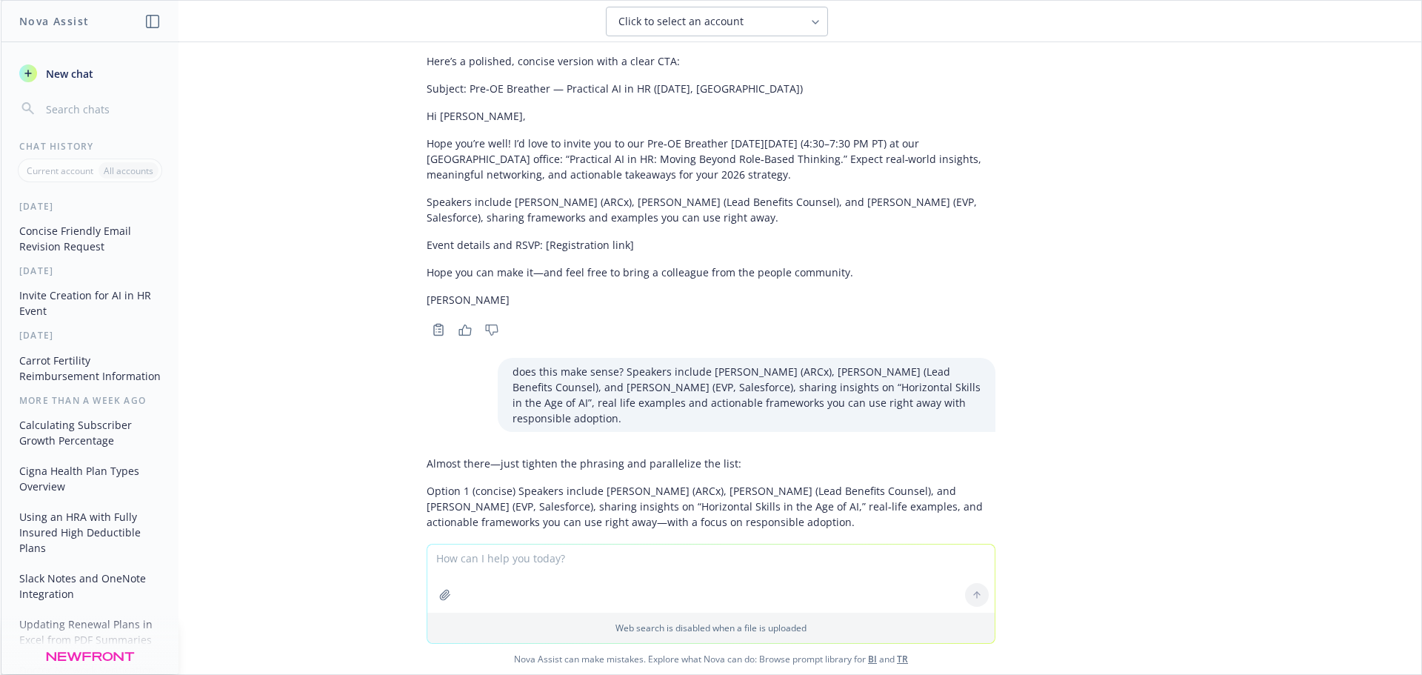
copy p "with real‑life examples and actionable, responsibly adopted frameworks."
click at [497, 600] on p "Option 3 (shortest) Speakers: [PERSON_NAME] (ARCx), [PERSON_NAME] (Lead Benefit…" at bounding box center [711, 623] width 569 height 47
drag, startPoint x: 499, startPoint y: 453, endPoint x: 673, endPoint y: 453, distance: 174.0
click at [673, 600] on p "Option 3 (shortest) Speakers: [PERSON_NAME] (ARCx), [PERSON_NAME] (Lead Benefit…" at bounding box center [711, 623] width 569 height 47
drag, startPoint x: 675, startPoint y: 453, endPoint x: 498, endPoint y: 453, distance: 177.0
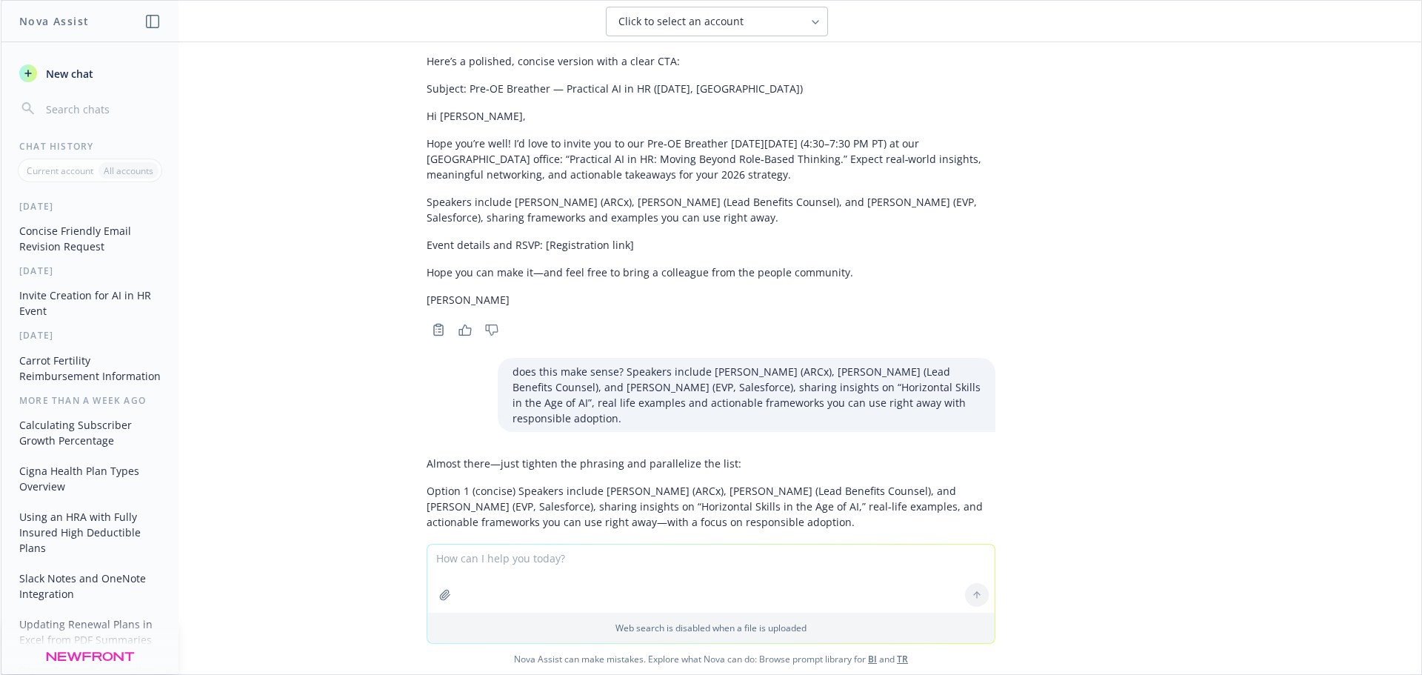
click at [498, 600] on p "Option 3 (shortest) Speakers: [PERSON_NAME] (ARCx), [PERSON_NAME] (Lead Benefit…" at bounding box center [711, 623] width 569 height 47
copy p "on “Horizontal Skills in the Age of AI,”"
